Goal: Information Seeking & Learning: Find specific fact

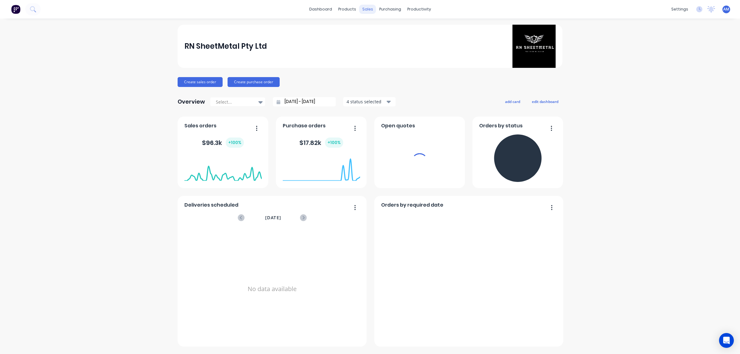
click at [244, 9] on div "sales" at bounding box center [367, 9] width 17 height 9
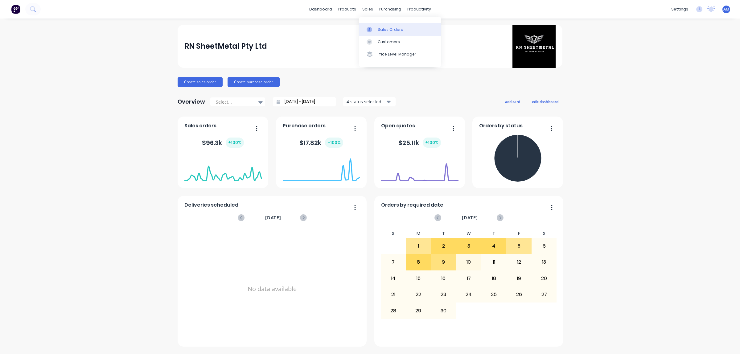
drag, startPoint x: 370, startPoint y: 25, endPoint x: 372, endPoint y: 29, distance: 3.6
click at [244, 26] on link "Sales Orders" at bounding box center [400, 29] width 82 height 12
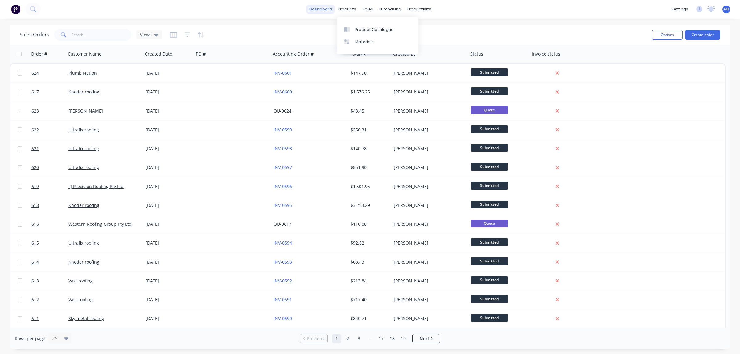
click at [244, 7] on link "dashboard" at bounding box center [320, 9] width 29 height 9
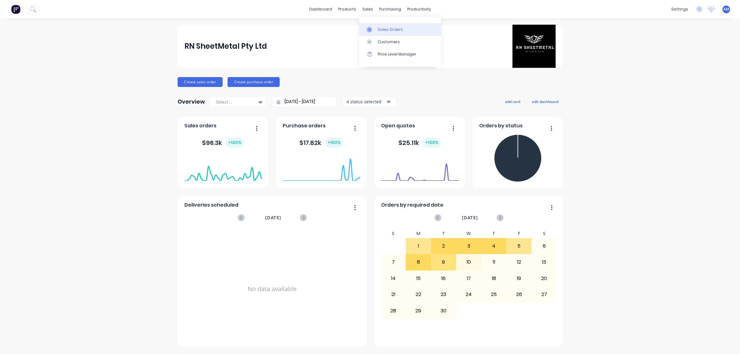
click at [244, 28] on div at bounding box center [370, 30] width 9 height 6
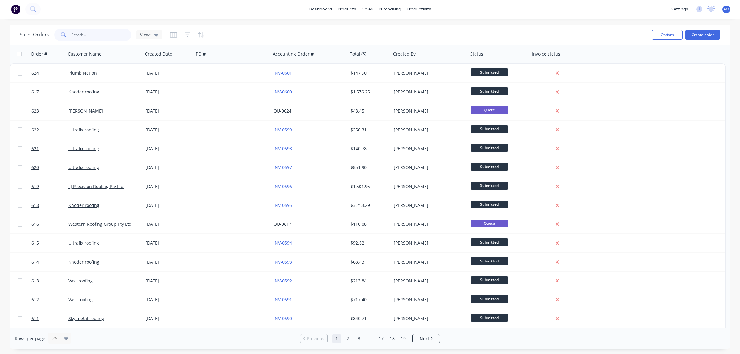
click at [87, 35] on input "text" at bounding box center [101, 35] width 60 height 12
type input "sky"
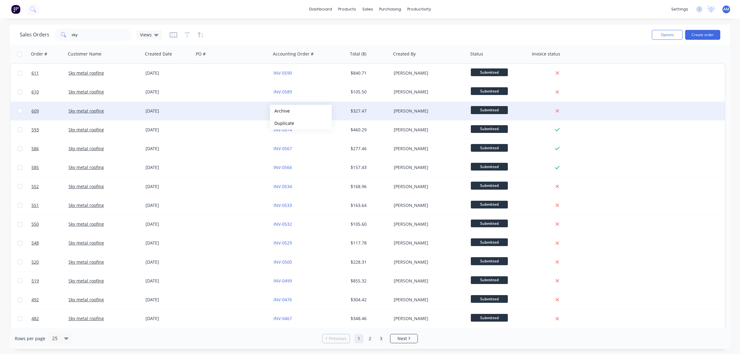
click at [236, 88] on div at bounding box center [232, 111] width 77 height 18
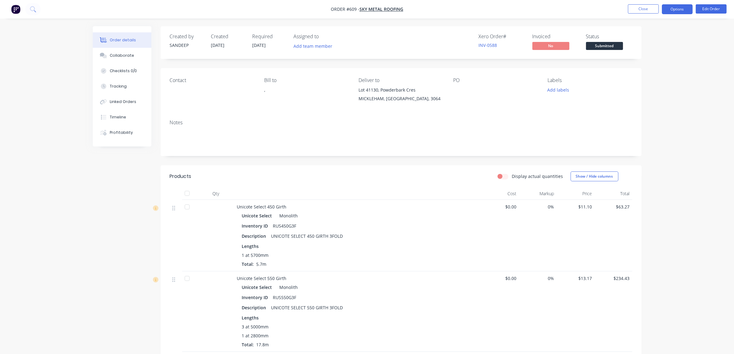
click at [244, 9] on button "Options" at bounding box center [677, 9] width 31 height 10
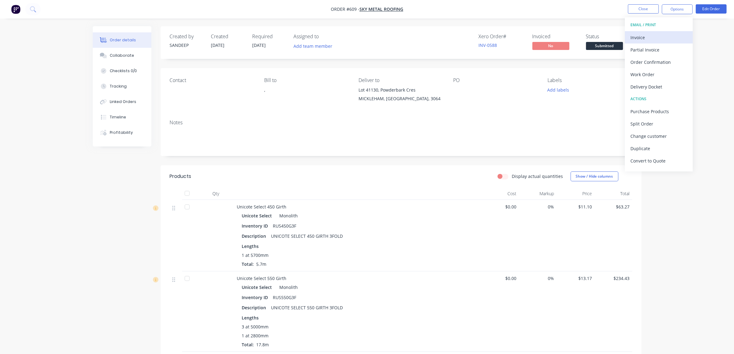
click at [244, 39] on div "Invoice" at bounding box center [658, 37] width 57 height 9
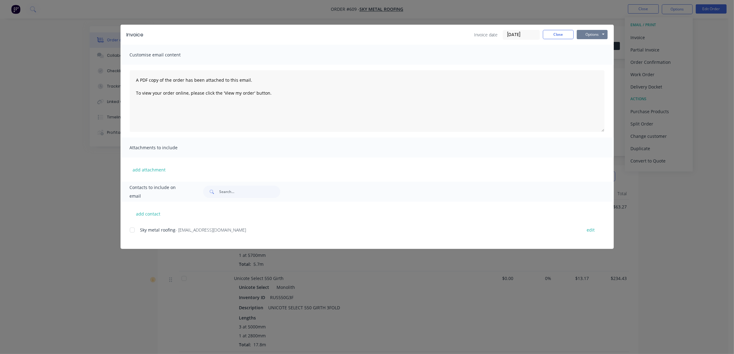
click at [244, 31] on button "Options" at bounding box center [592, 34] width 31 height 9
click at [244, 65] on button "Email" at bounding box center [596, 66] width 39 height 10
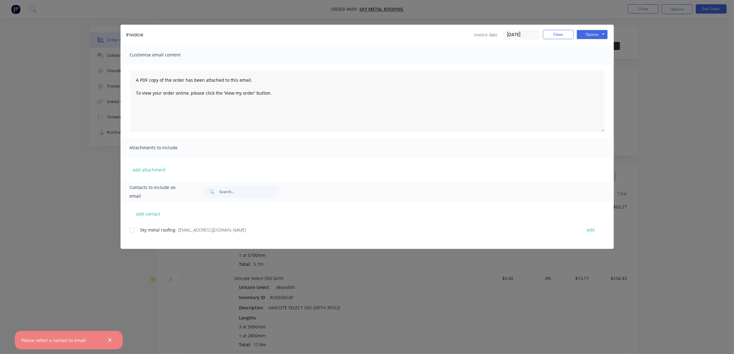
click at [134, 88] on div at bounding box center [132, 230] width 12 height 12
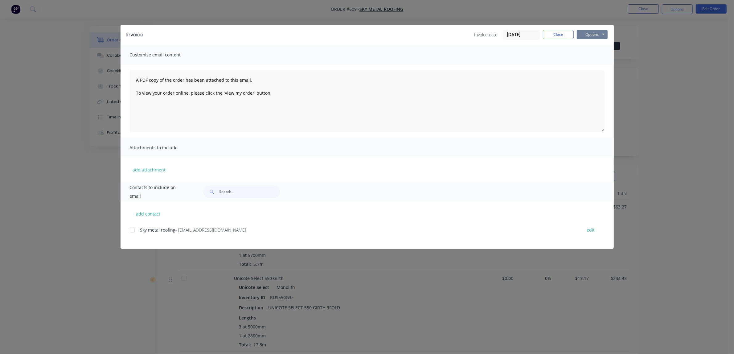
click at [244, 36] on button "Options" at bounding box center [592, 34] width 31 height 9
click at [244, 67] on button "Email" at bounding box center [596, 66] width 39 height 10
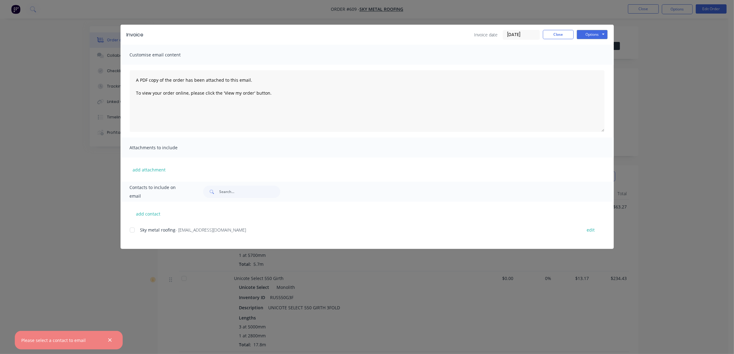
click at [133, 88] on div at bounding box center [132, 230] width 12 height 12
click at [244, 32] on button "Options" at bounding box center [592, 34] width 31 height 9
click at [244, 66] on button "Email" at bounding box center [596, 66] width 39 height 10
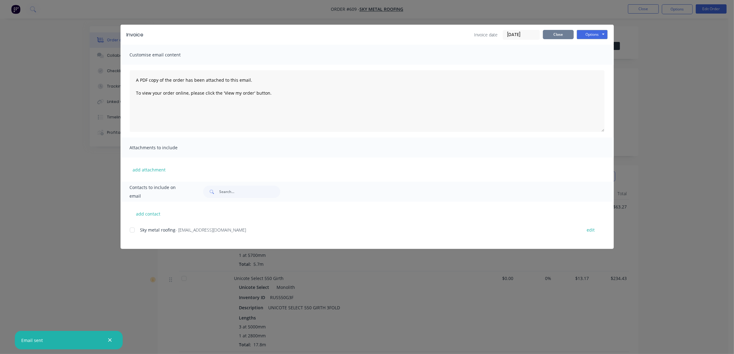
click at [244, 38] on button "Close" at bounding box center [558, 34] width 31 height 9
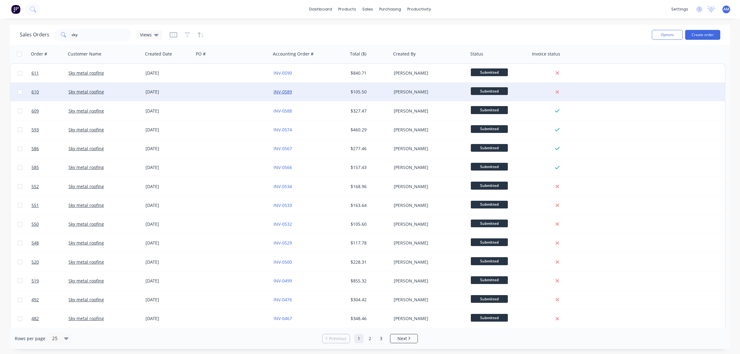
click at [244, 88] on link "INV-0589" at bounding box center [282, 92] width 18 height 6
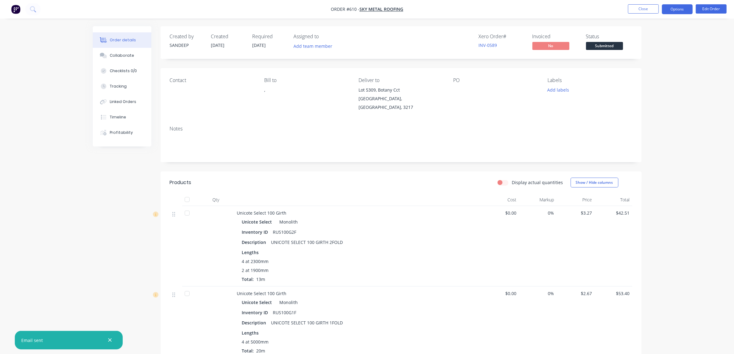
click at [244, 10] on button "Options" at bounding box center [677, 9] width 31 height 10
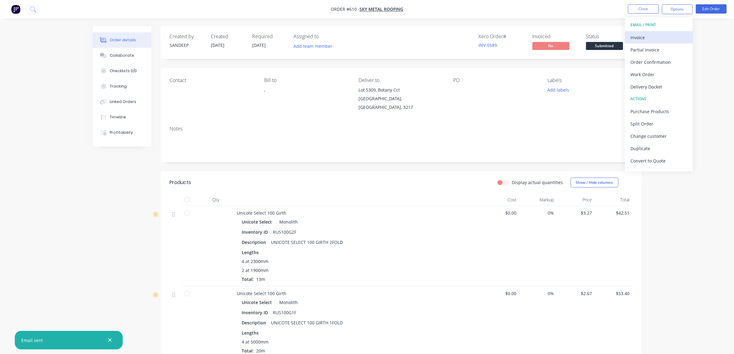
click at [244, 34] on div "Invoice" at bounding box center [658, 37] width 57 height 9
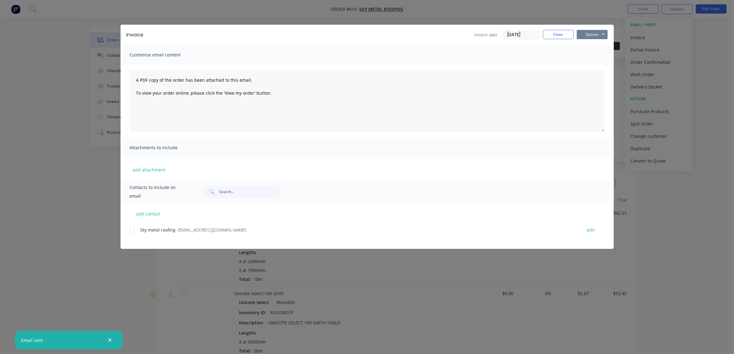
click at [244, 33] on button "Options" at bounding box center [592, 34] width 31 height 9
click at [133, 88] on div at bounding box center [132, 230] width 12 height 12
click at [244, 32] on button "Options" at bounding box center [592, 34] width 31 height 9
click at [244, 63] on button "Email" at bounding box center [596, 66] width 39 height 10
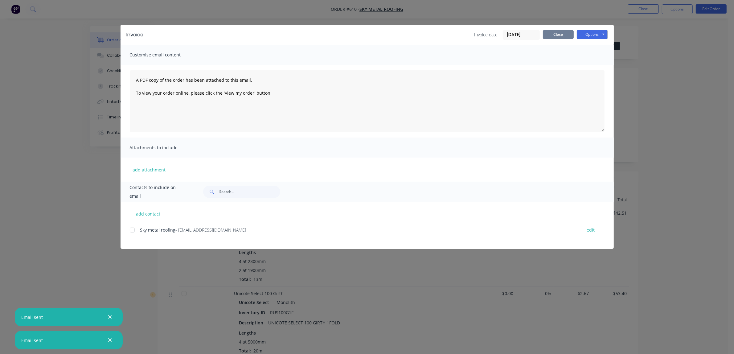
click at [244, 36] on button "Close" at bounding box center [558, 34] width 31 height 9
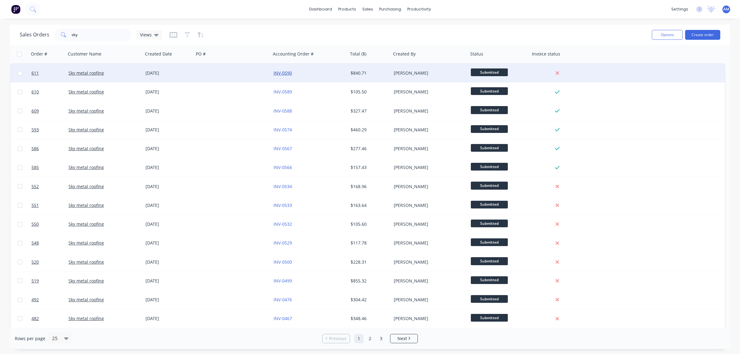
click at [244, 74] on link "INV-0590" at bounding box center [282, 73] width 18 height 6
click at [244, 75] on link "INV-0590" at bounding box center [282, 73] width 18 height 6
click at [244, 71] on link "INV-0590" at bounding box center [282, 73] width 18 height 6
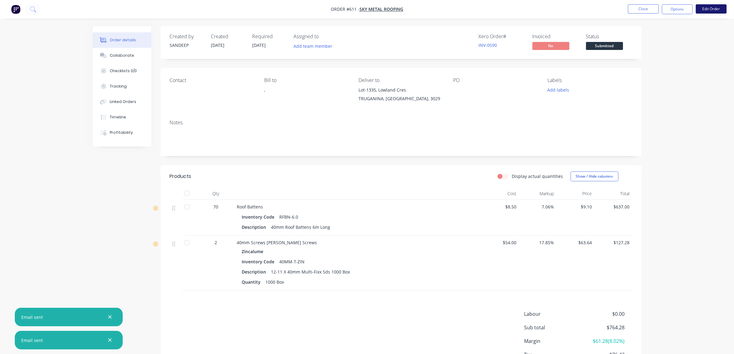
click at [244, 11] on button "Edit Order" at bounding box center [711, 8] width 31 height 9
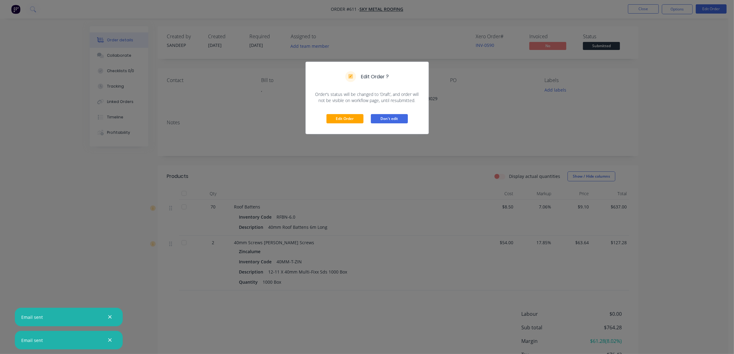
click at [244, 88] on button "Don't edit" at bounding box center [389, 118] width 37 height 9
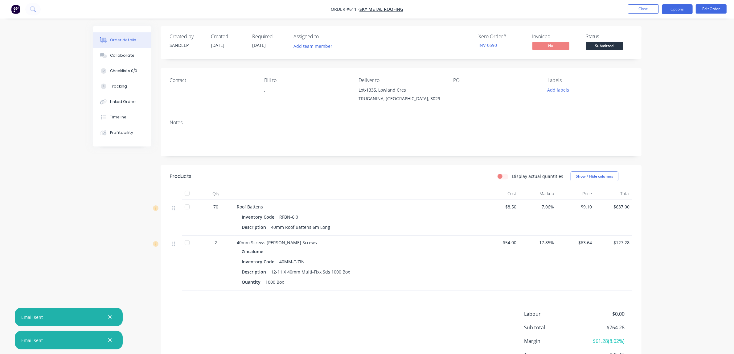
click at [244, 8] on button "Options" at bounding box center [677, 9] width 31 height 10
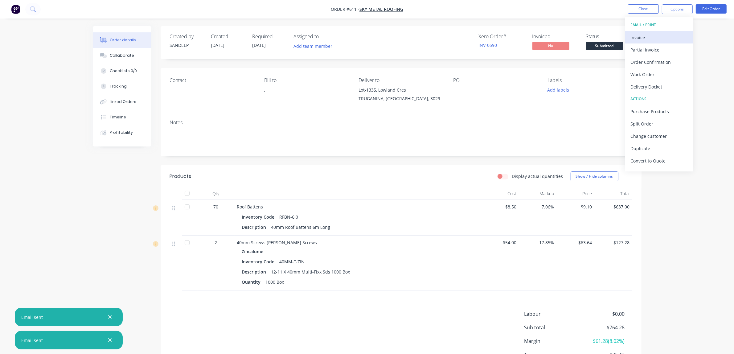
click at [244, 41] on div "Invoice" at bounding box center [658, 37] width 57 height 9
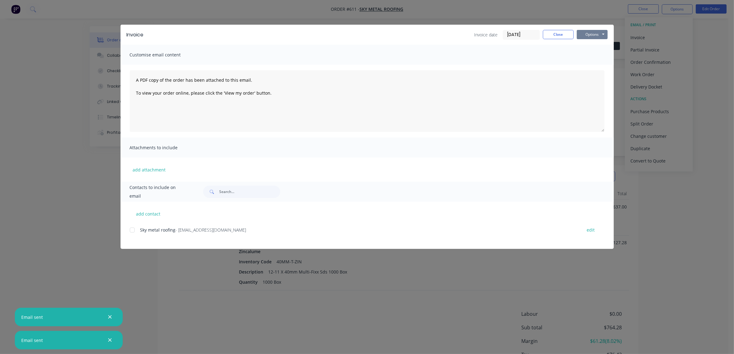
click at [244, 31] on button "Options" at bounding box center [592, 34] width 31 height 9
drag, startPoint x: 122, startPoint y: 229, endPoint x: 136, endPoint y: 230, distance: 13.9
click at [123, 88] on div "add contact Sky metal roofing - [EMAIL_ADDRESS][DOMAIN_NAME] edit" at bounding box center [366, 225] width 493 height 47
click at [131, 88] on div at bounding box center [132, 230] width 12 height 12
click at [244, 31] on button "Options" at bounding box center [592, 34] width 31 height 9
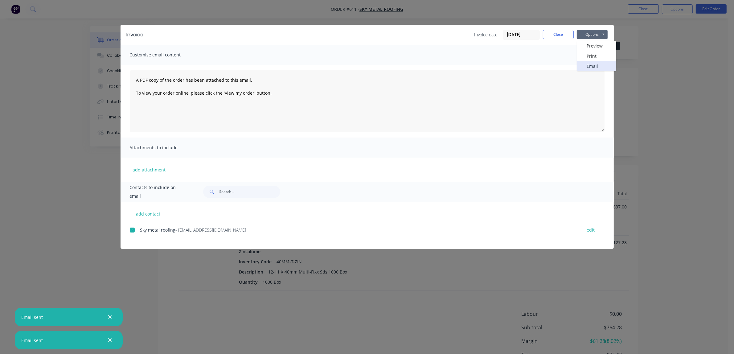
click at [244, 64] on button "Email" at bounding box center [596, 66] width 39 height 10
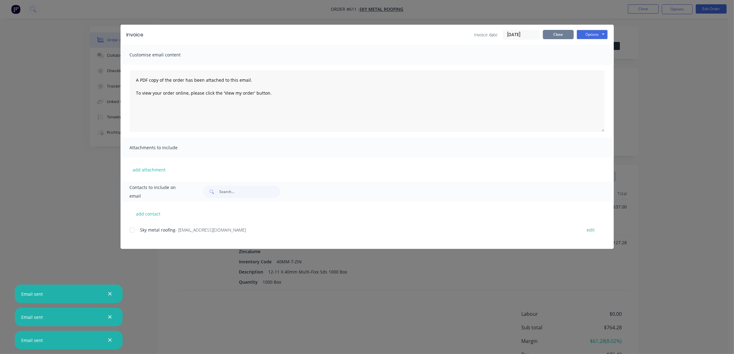
click at [244, 33] on button "Close" at bounding box center [558, 34] width 31 height 9
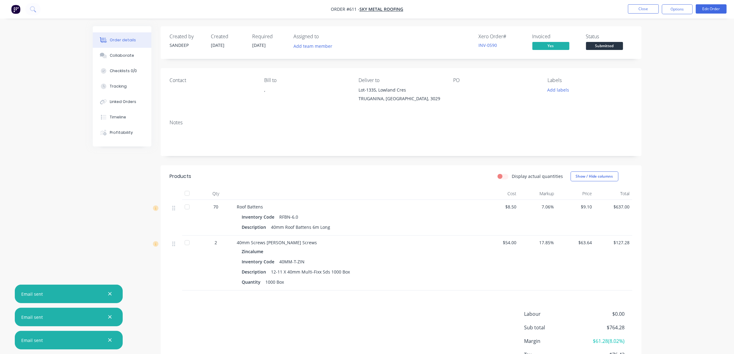
drag, startPoint x: 109, startPoint y: 293, endPoint x: 105, endPoint y: 299, distance: 6.8
click at [109, 88] on icon "button" at bounding box center [109, 293] width 3 height 3
click at [110, 88] on icon "button" at bounding box center [109, 316] width 3 height 3
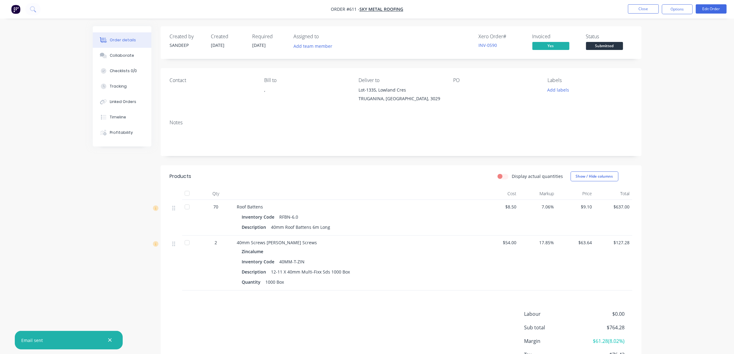
click at [109, 88] on icon "button" at bounding box center [109, 339] width 3 height 3
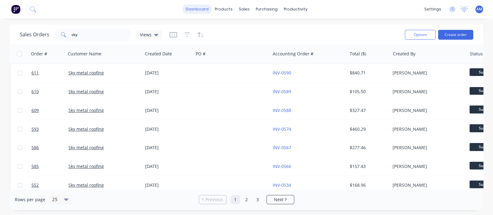
click at [200, 9] on link "dashboard" at bounding box center [197, 9] width 29 height 9
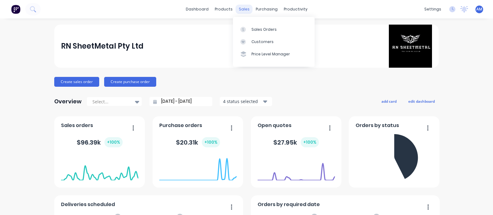
click at [240, 7] on div "sales" at bounding box center [244, 9] width 17 height 9
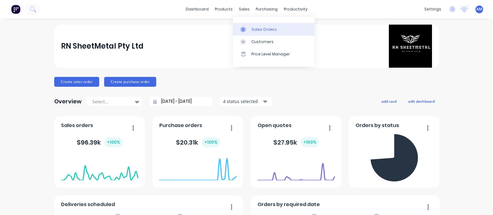
click at [244, 32] on div "Sales Orders" at bounding box center [263, 30] width 25 height 6
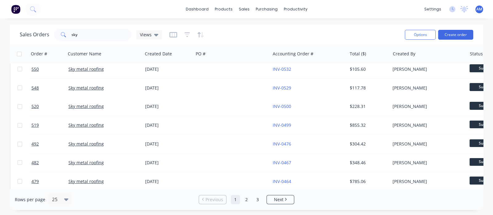
scroll to position [193, 0]
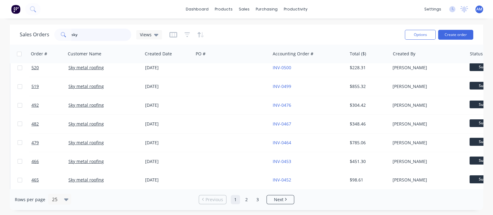
click at [55, 35] on div "sky" at bounding box center [92, 35] width 77 height 12
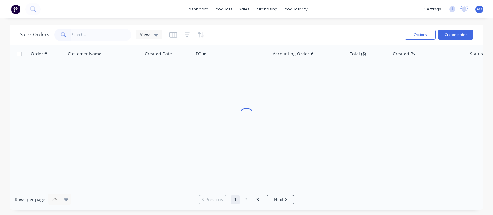
scroll to position [3, 0]
click at [244, 36] on div "Sales Orders Views" at bounding box center [210, 34] width 380 height 15
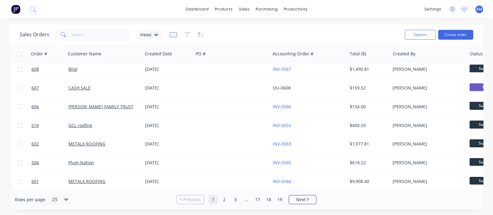
scroll to position [345, 0]
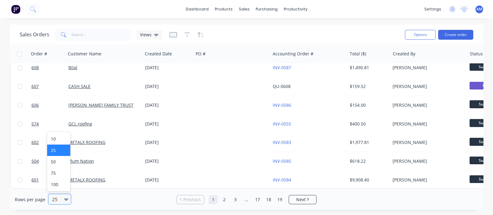
click at [62, 88] on div "25" at bounding box center [57, 199] width 14 height 10
click at [52, 88] on div "75" at bounding box center [58, 173] width 23 height 11
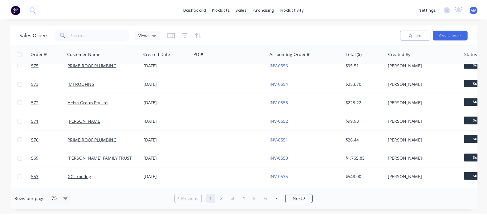
scroll to position [1040, 0]
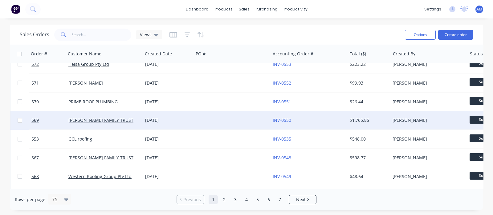
click at [156, 88] on div "[DATE]" at bounding box center [168, 120] width 46 height 6
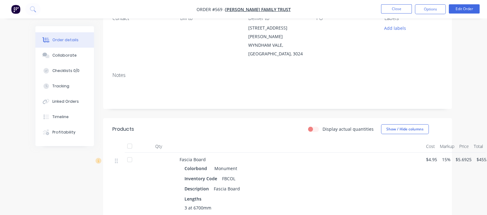
scroll to position [154, 0]
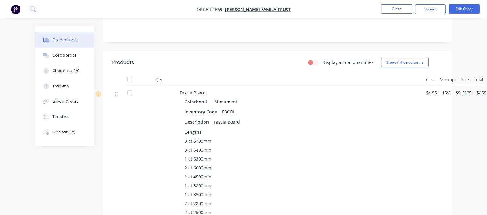
click at [220, 88] on div "FBCOL" at bounding box center [229, 112] width 18 height 9
copy div "FBCOL"
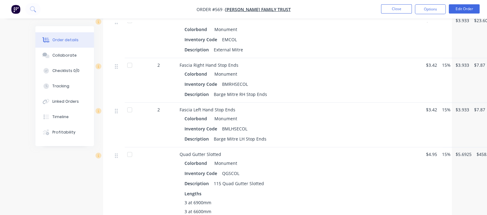
scroll to position [462, 0]
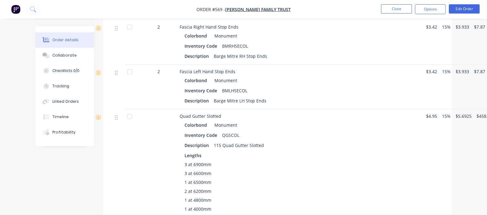
click at [220, 88] on div "QGSCOL" at bounding box center [231, 135] width 22 height 9
copy div "QGSCOL"
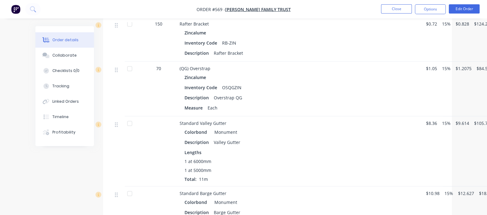
scroll to position [847, 0]
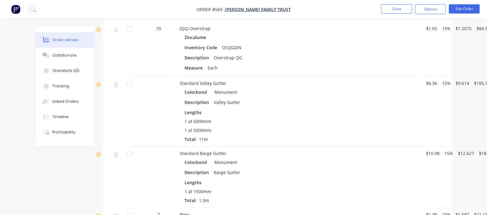
click at [212, 88] on div "Monument" at bounding box center [224, 162] width 25 height 9
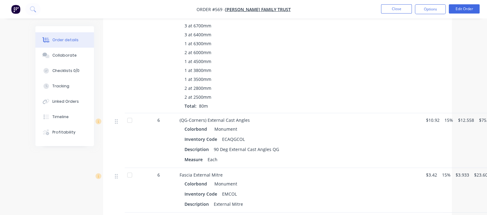
scroll to position [231, 0]
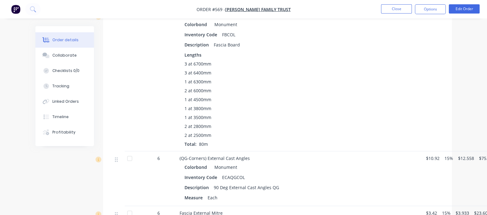
click at [220, 88] on div "ECAQGCOL" at bounding box center [234, 177] width 28 height 9
copy div "ECAQGCOL"
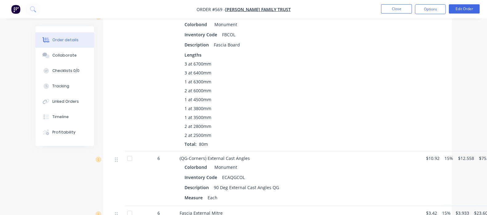
copy div "EMCOL"
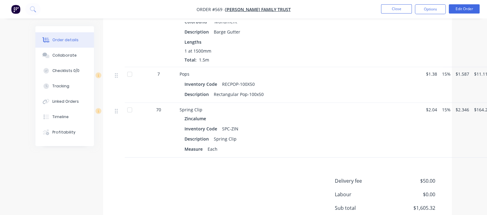
scroll to position [1012, 0]
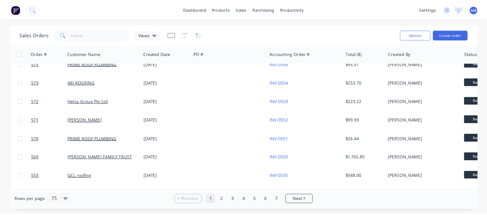
scroll to position [1001, 0]
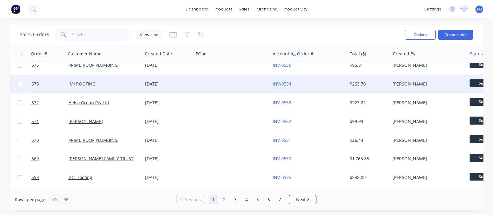
click at [95, 84] on div "IMI ROOFING" at bounding box center [102, 84] width 68 height 6
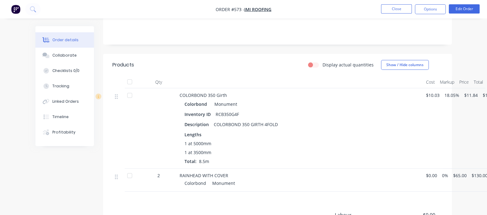
scroll to position [109, 0]
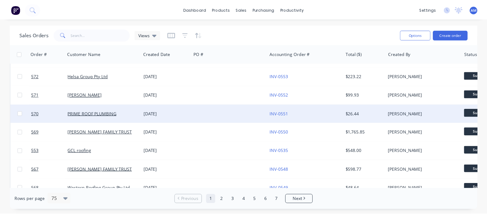
scroll to position [1040, 0]
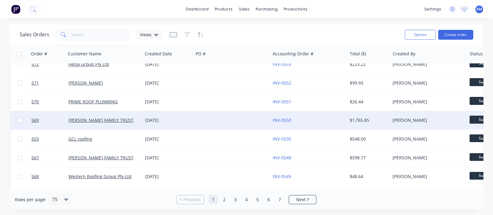
click at [244, 88] on div "$1,765.85" at bounding box center [368, 120] width 36 height 6
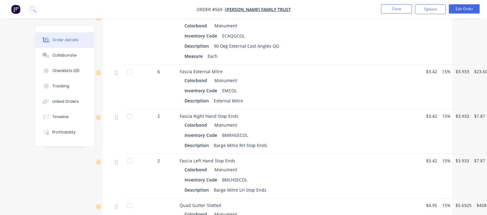
scroll to position [385, 0]
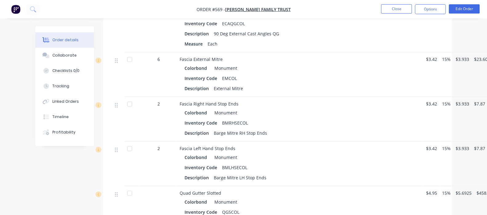
click at [220, 88] on div "BMRHSECOL" at bounding box center [235, 123] width 31 height 9
copy div "BMRHSECOL"
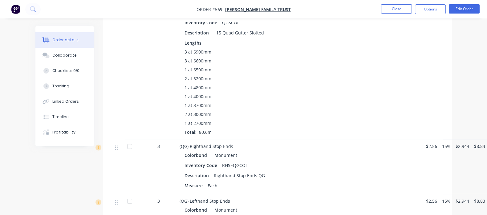
scroll to position [578, 0]
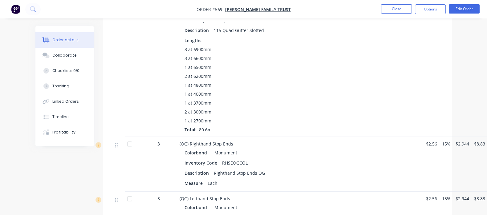
click at [220, 88] on div "RHSEQGCOL" at bounding box center [235, 163] width 31 height 9
copy div "RHSEQGCOL"
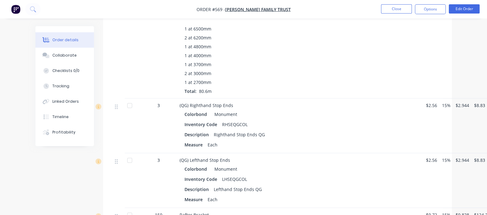
click at [220, 88] on div "LHSEQGCOL" at bounding box center [235, 179] width 30 height 9
copy div "LHSEQGCOL"
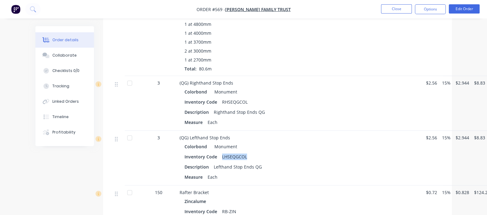
scroll to position [655, 0]
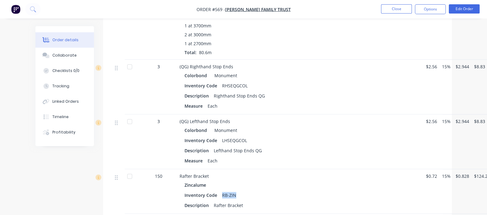
drag, startPoint x: 193, startPoint y: 157, endPoint x: 208, endPoint y: 155, distance: 15.8
click at [208, 88] on div "Inventory Code RB-ZIN" at bounding box center [301, 195] width 232 height 9
copy div "RB-ZIN"
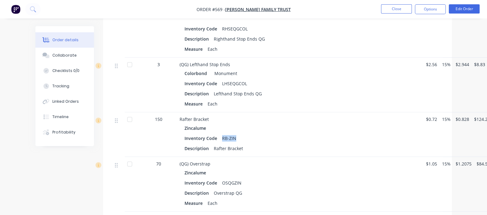
scroll to position [770, 0]
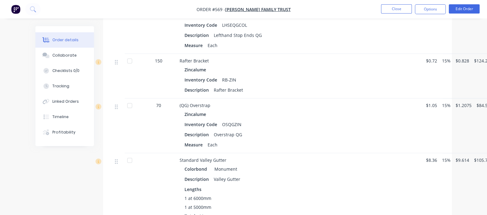
click at [220, 88] on div "OSQGZIN" at bounding box center [232, 124] width 24 height 9
copy div "OSQGZIN"
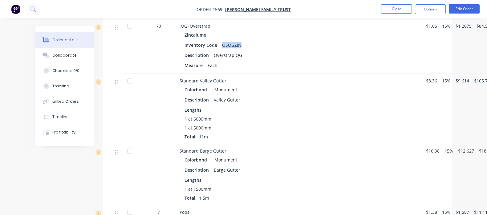
scroll to position [925, 0]
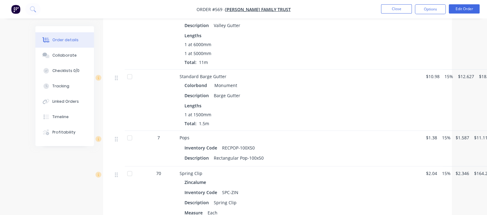
click at [220, 88] on div "SPC-ZIN" at bounding box center [230, 192] width 21 height 9
drag, startPoint x: 192, startPoint y: 152, endPoint x: 210, endPoint y: 151, distance: 17.3
click at [220, 88] on div "SPC-ZIN" at bounding box center [230, 192] width 21 height 9
copy div "SPC-ZIN"
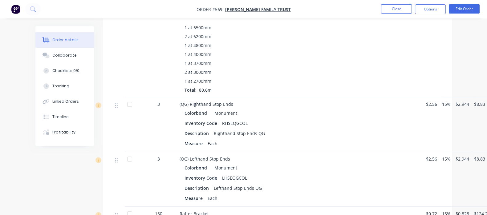
scroll to position [616, 0]
